Goal: Book appointment/travel/reservation

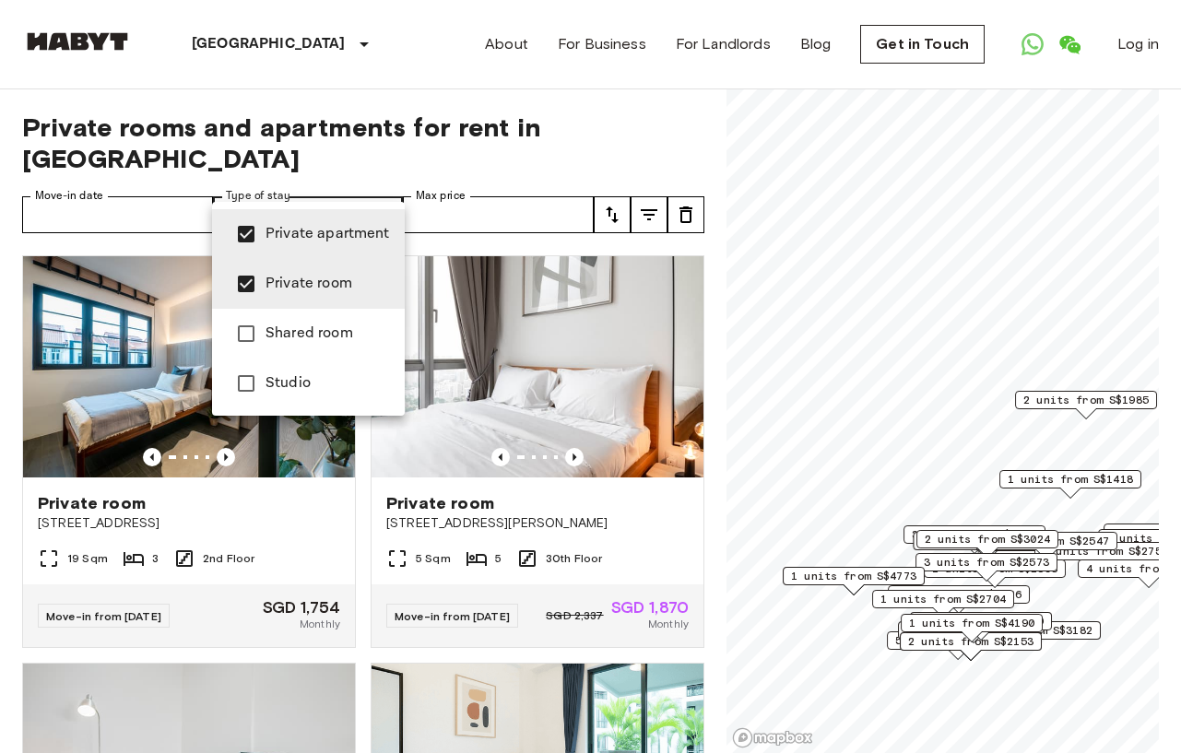
type input "**********"
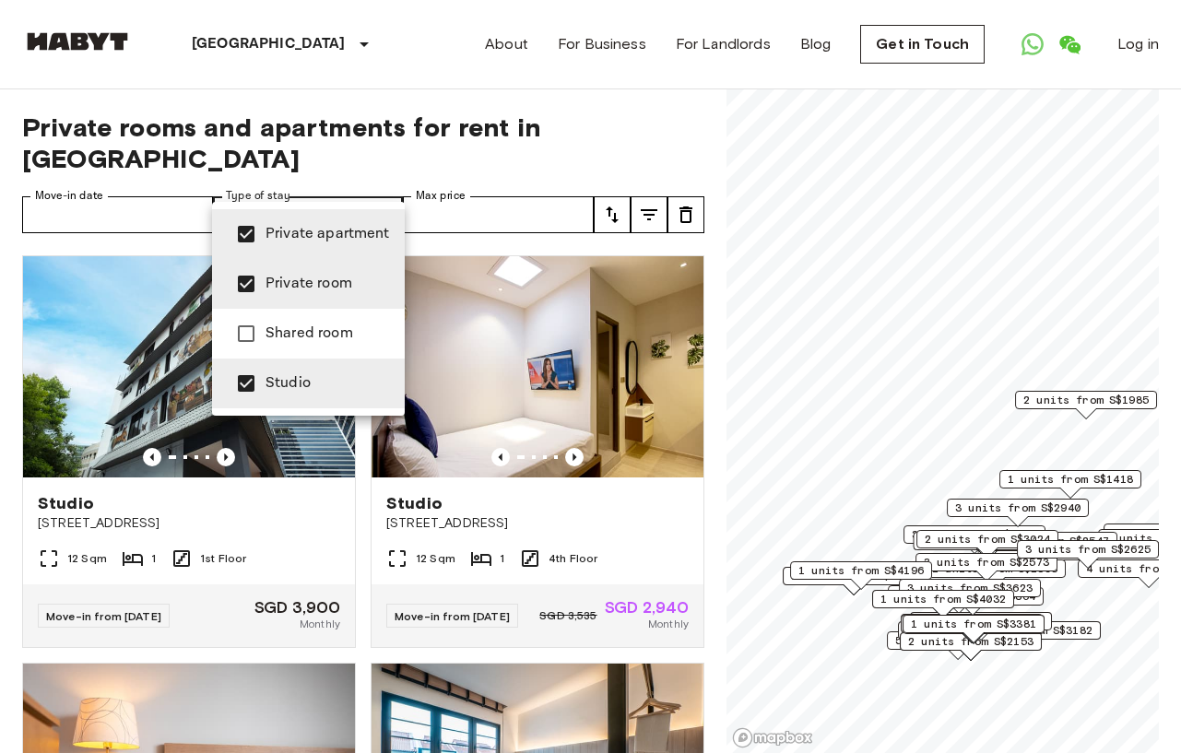
click at [595, 96] on div at bounding box center [590, 376] width 1181 height 753
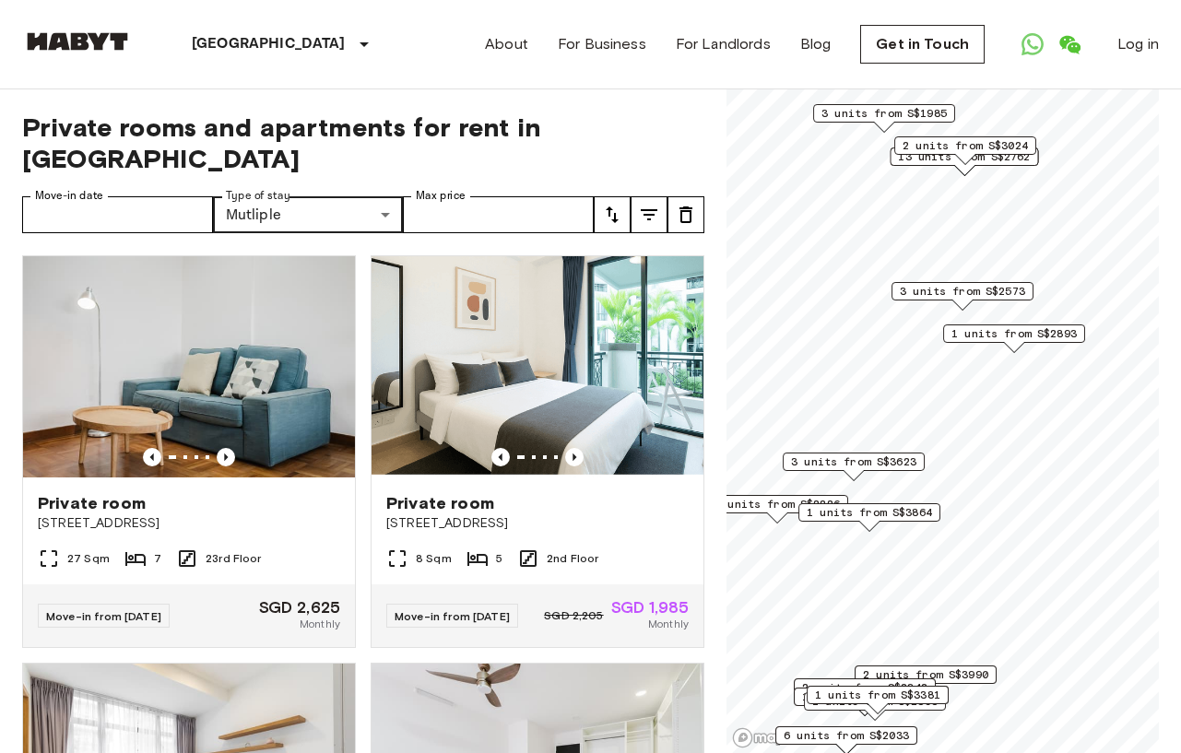
click at [994, 286] on span "3 units from S$2573" at bounding box center [962, 291] width 125 height 17
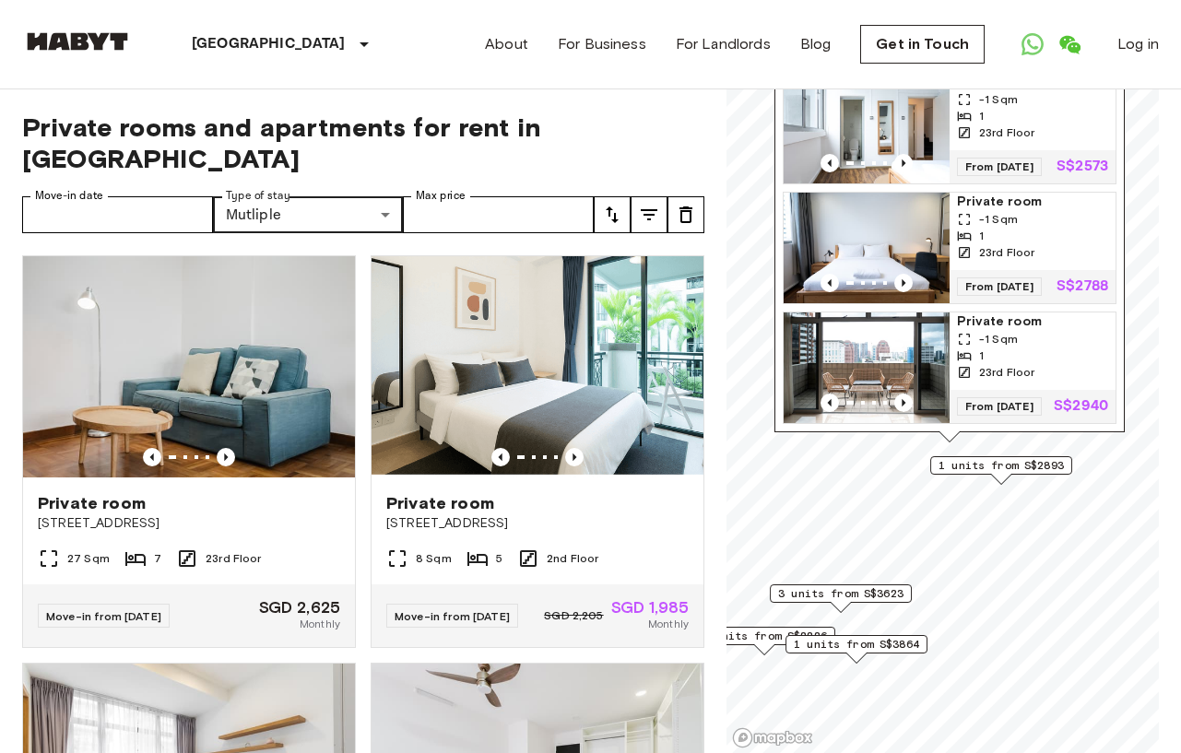
click at [1016, 459] on span "1 units from S$2893" at bounding box center [1000, 465] width 125 height 17
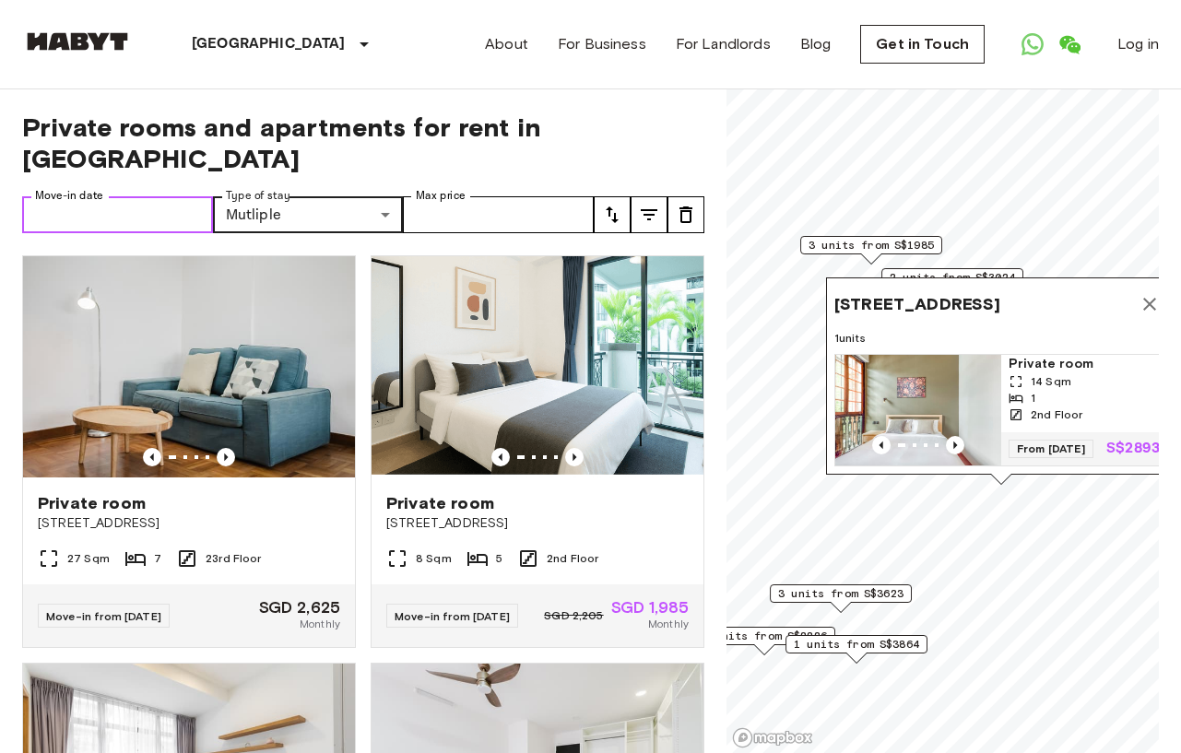
click at [134, 196] on input "Move-in date" at bounding box center [117, 214] width 191 height 37
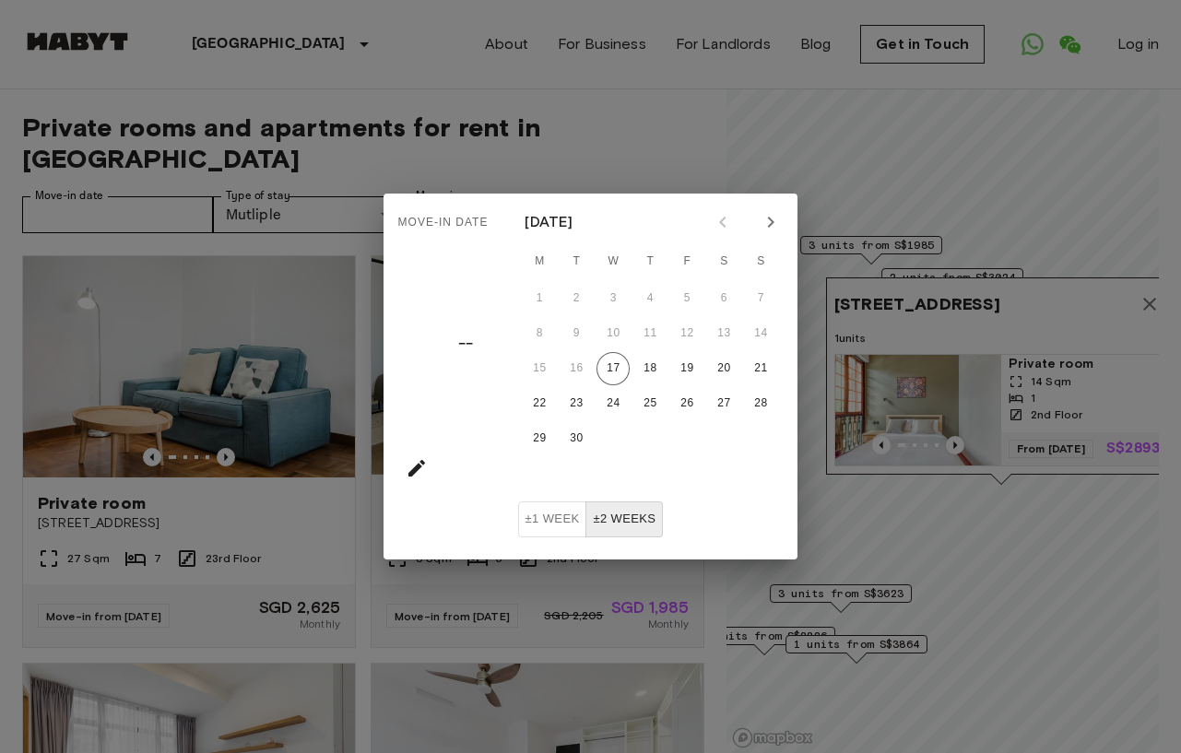
click at [781, 219] on icon "Next month" at bounding box center [771, 222] width 22 height 22
click at [551, 336] on button "6" at bounding box center [539, 333] width 33 height 33
type input "**********"
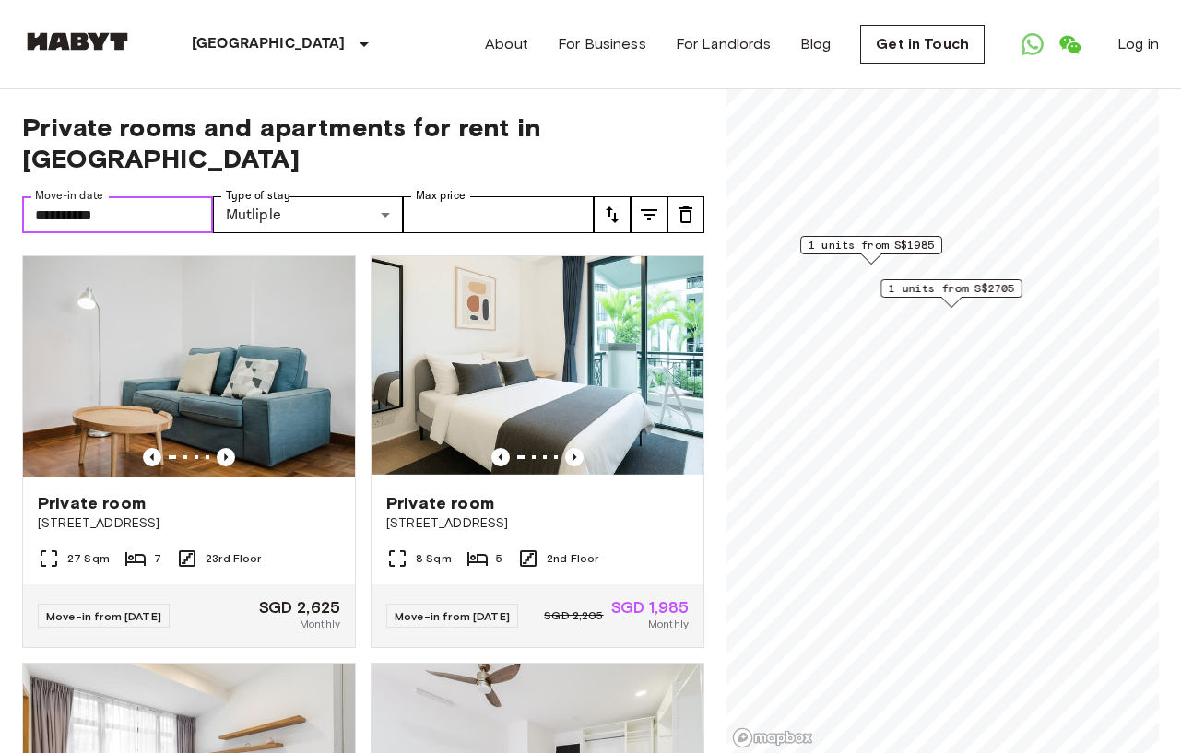
click at [950, 296] on span "1 units from S$2705" at bounding box center [951, 288] width 125 height 17
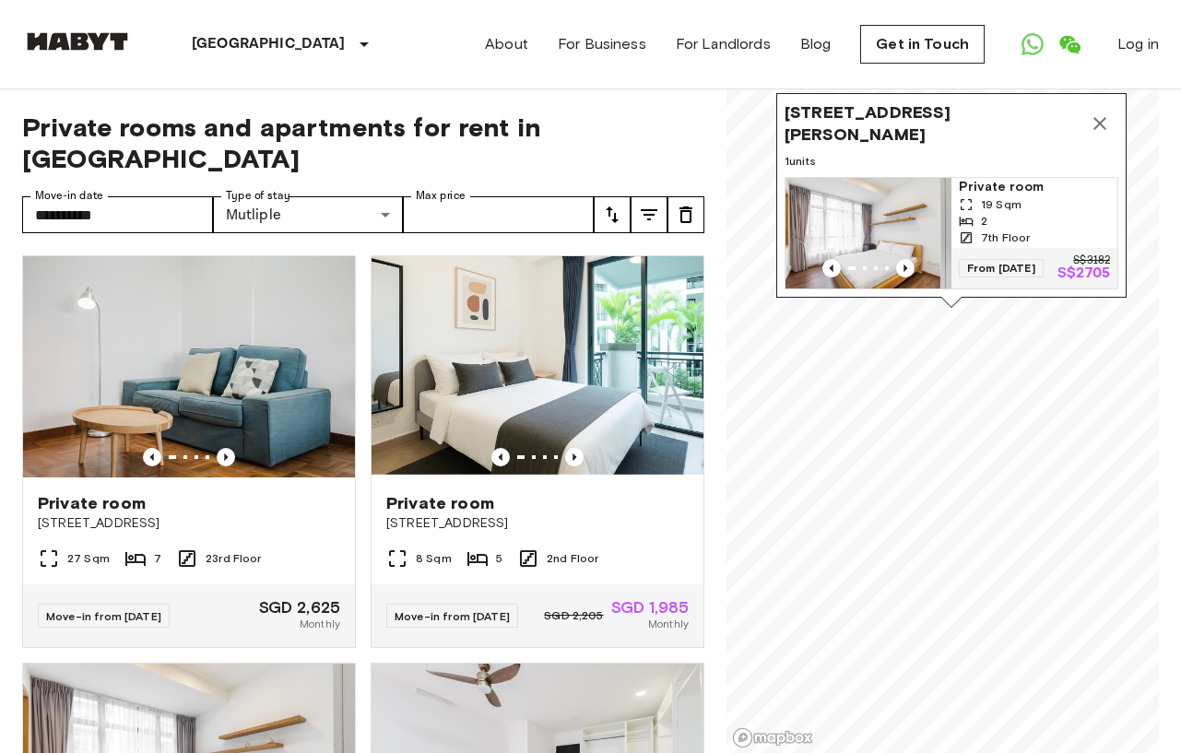
click at [1103, 120] on icon "Map marker" at bounding box center [1099, 123] width 13 height 13
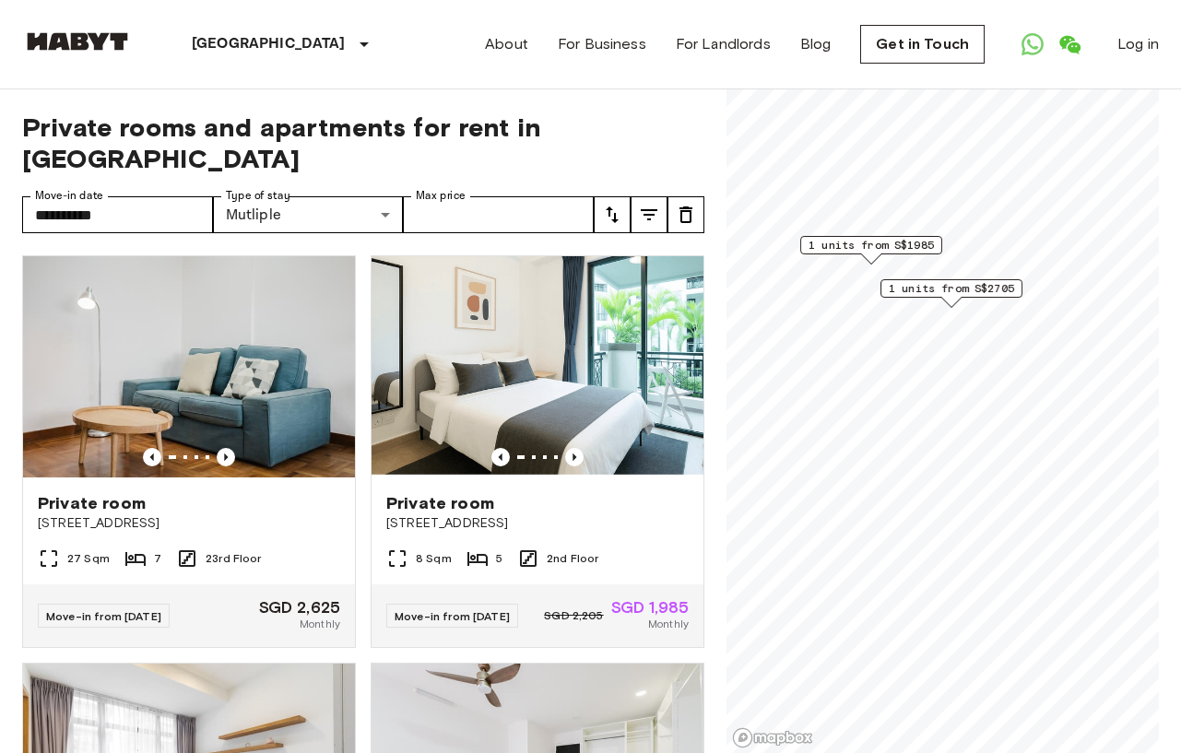
click at [900, 244] on span "1 units from S$1985" at bounding box center [870, 245] width 125 height 17
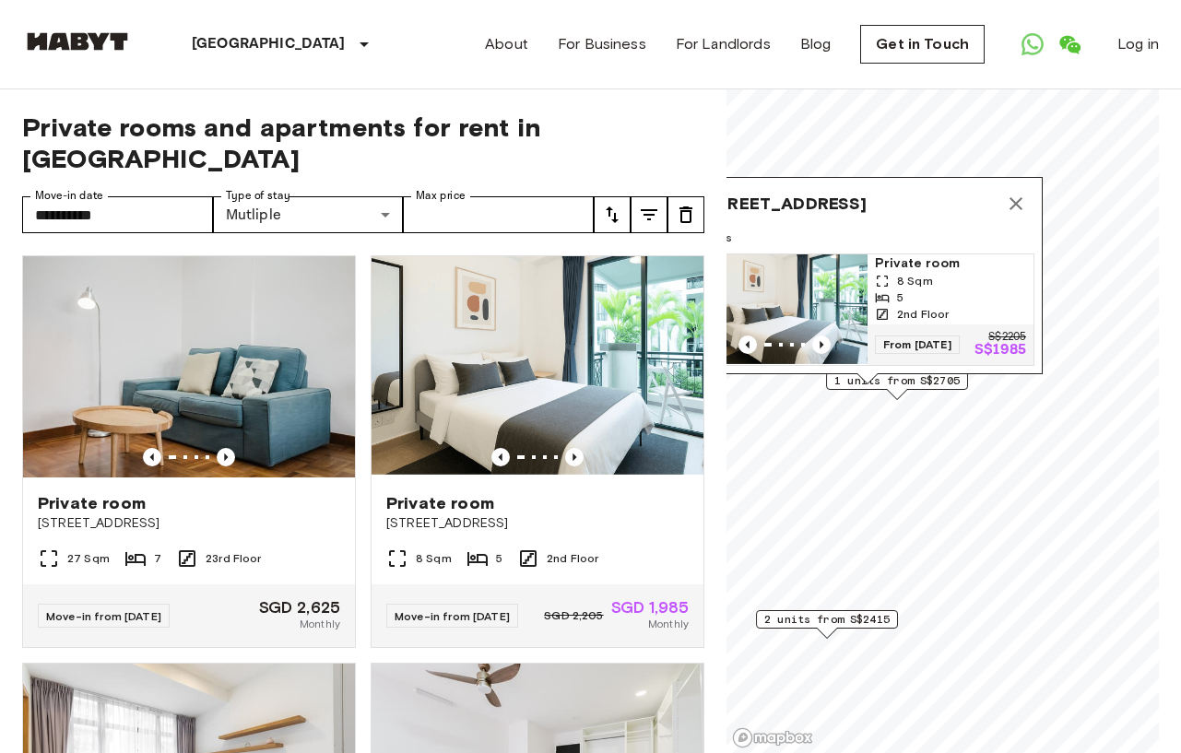
click at [1032, 190] on button "Map marker" at bounding box center [1015, 203] width 37 height 37
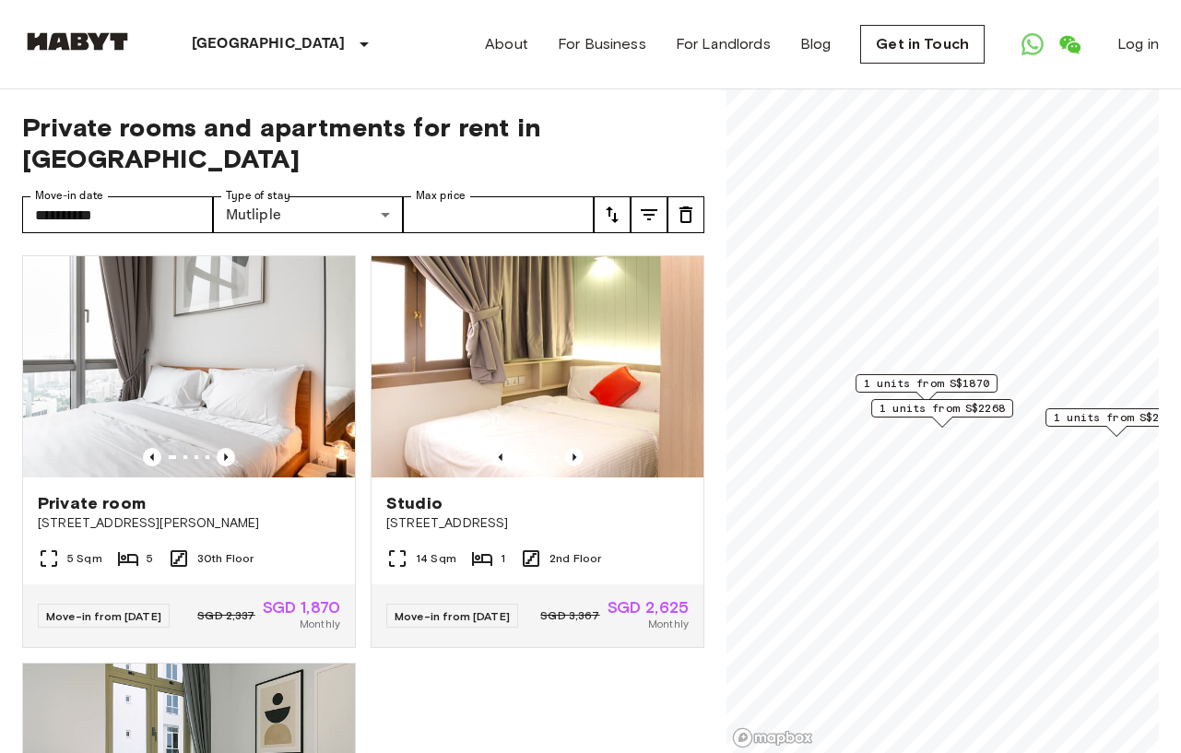
click at [949, 383] on span "1 units from S$1870" at bounding box center [926, 383] width 125 height 17
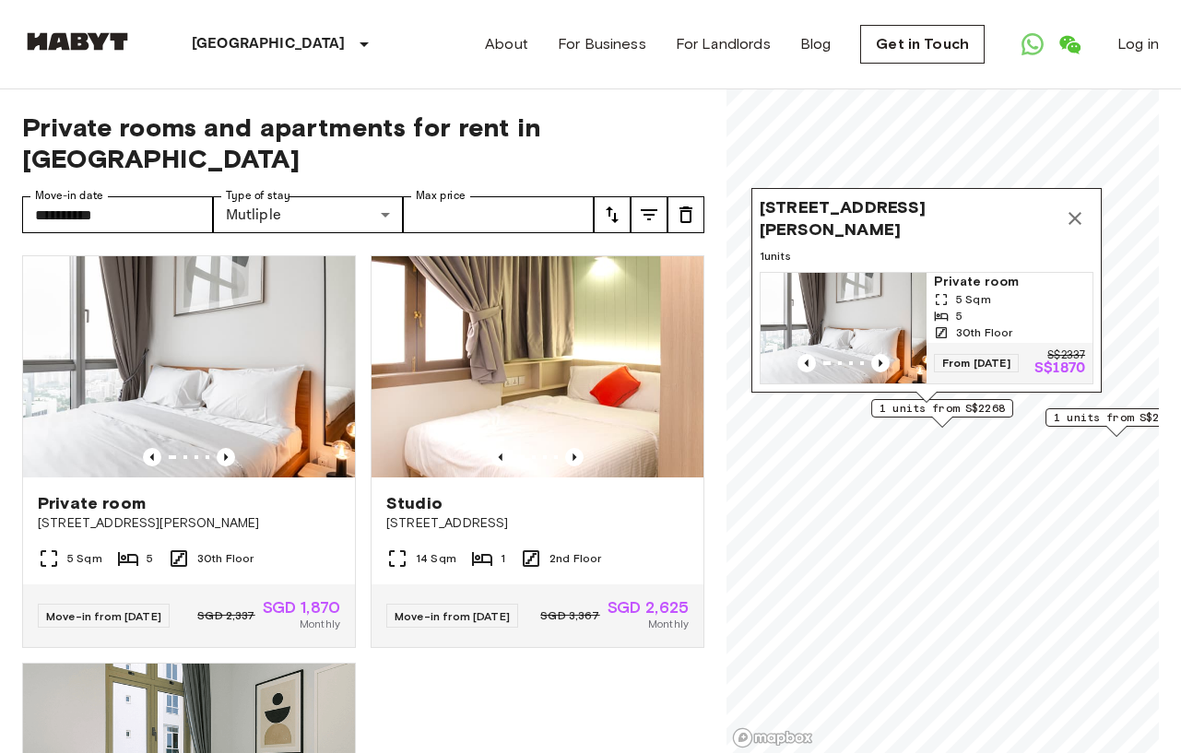
click at [954, 408] on span "1 units from S$2268" at bounding box center [941, 408] width 125 height 17
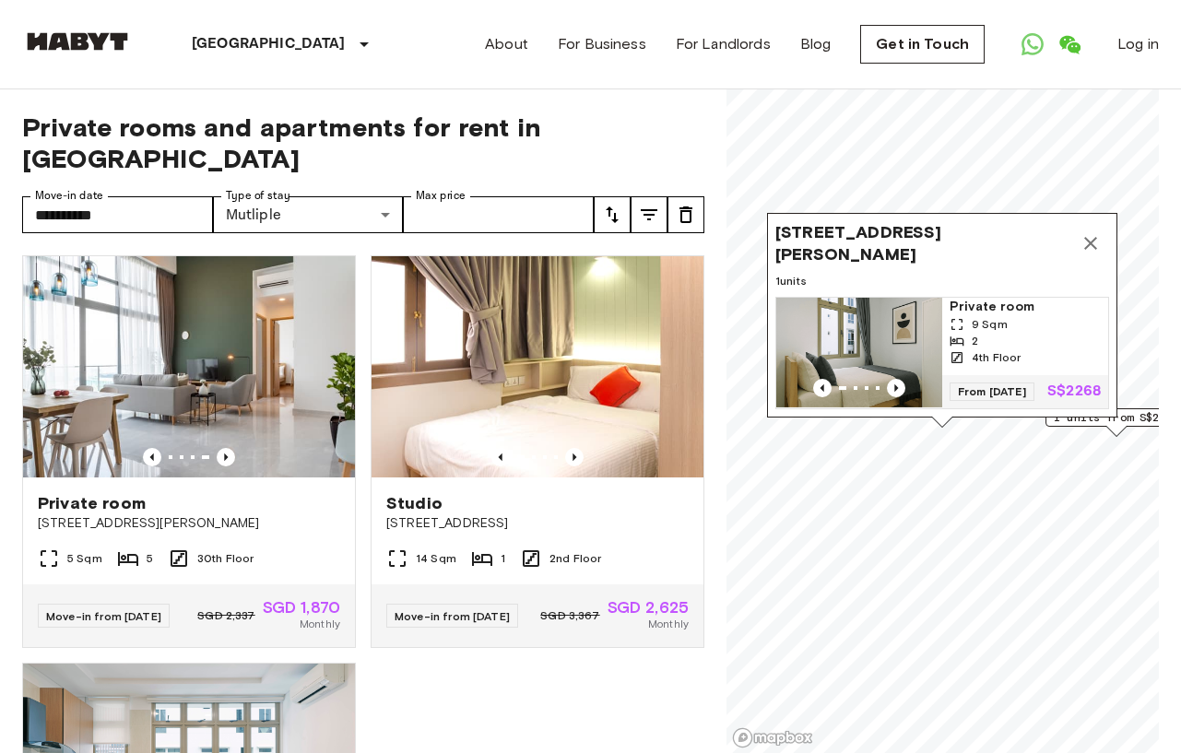
click at [1093, 240] on icon "Map marker" at bounding box center [1090, 243] width 13 height 13
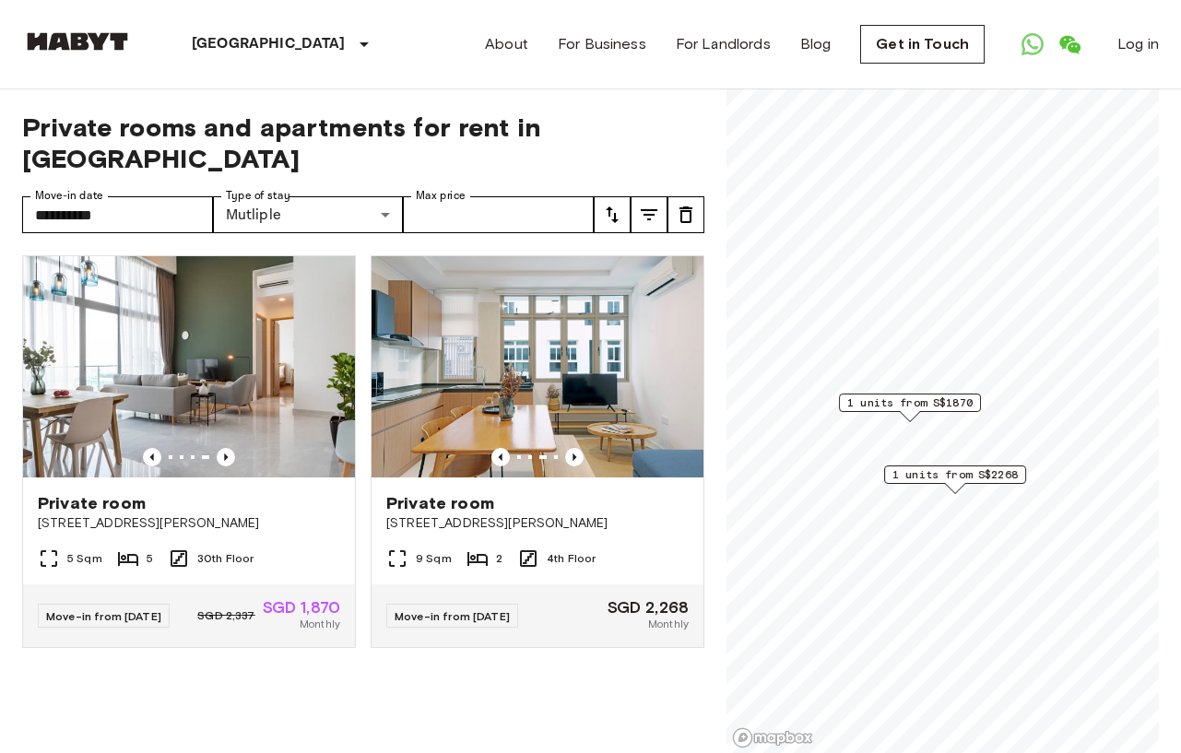
click at [947, 399] on span "1 units from S$1870" at bounding box center [909, 403] width 125 height 17
